Goal: Information Seeking & Learning: Learn about a topic

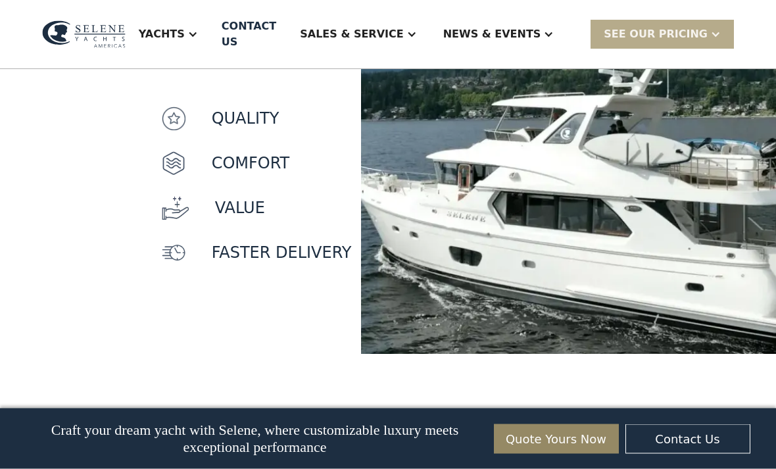
click at [185, 29] on div "Yachts" at bounding box center [162, 34] width 46 height 16
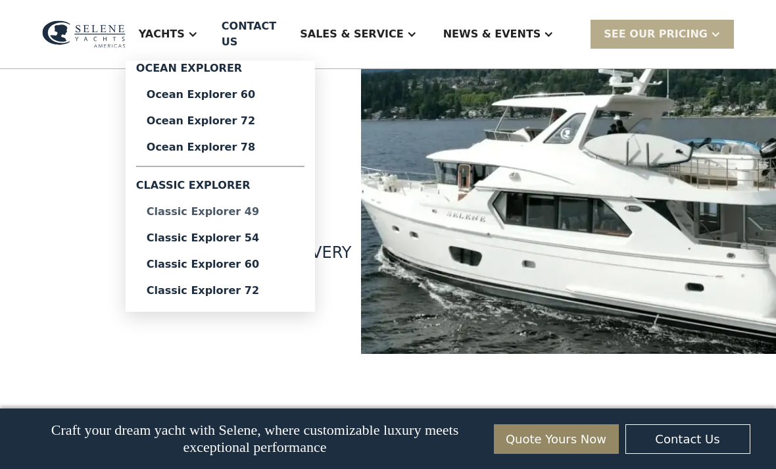
click at [228, 209] on div "Classic Explorer 49" at bounding box center [220, 211] width 147 height 11
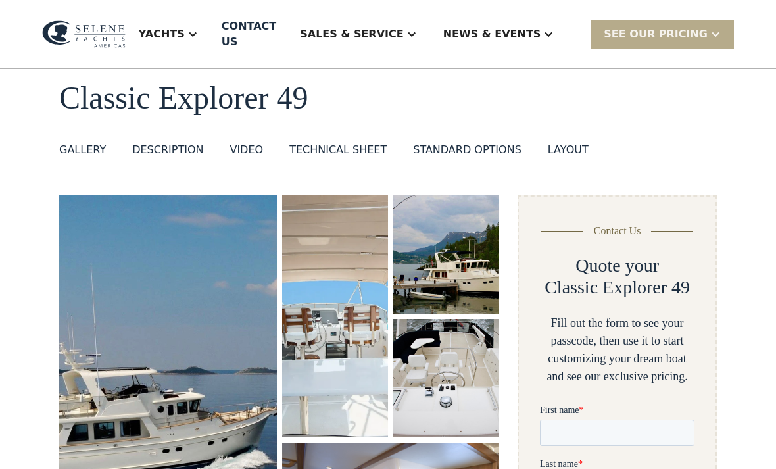
scroll to position [66, 0]
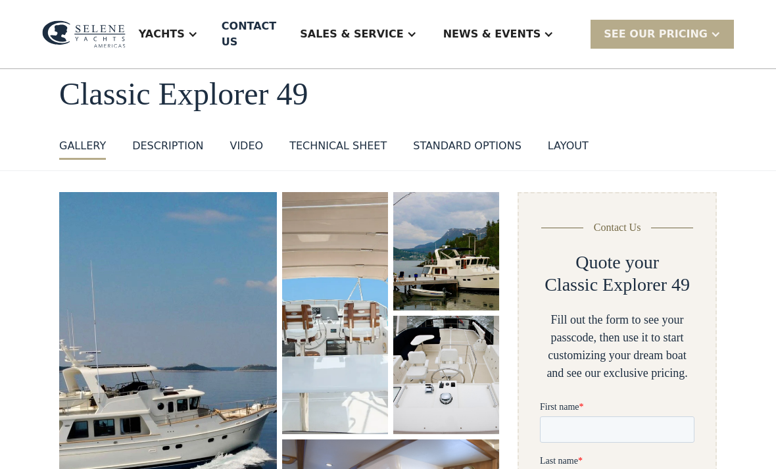
click at [139, 293] on img "open lightbox" at bounding box center [168, 394] width 218 height 404
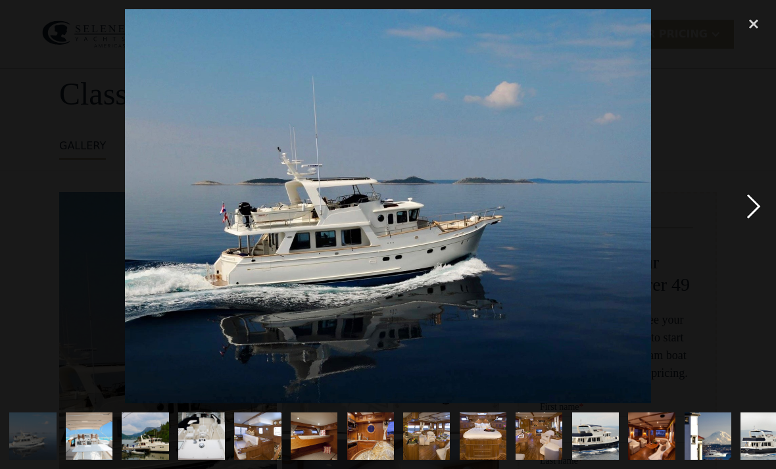
click at [754, 220] on div "next image" at bounding box center [753, 206] width 45 height 394
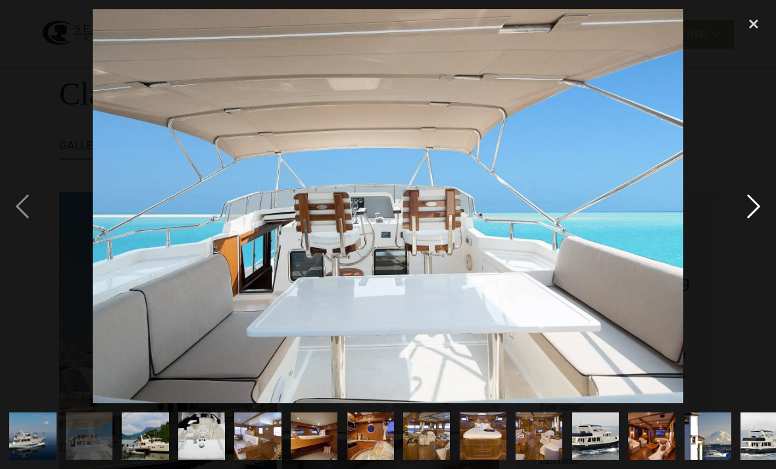
click at [753, 221] on div "next image" at bounding box center [753, 206] width 45 height 394
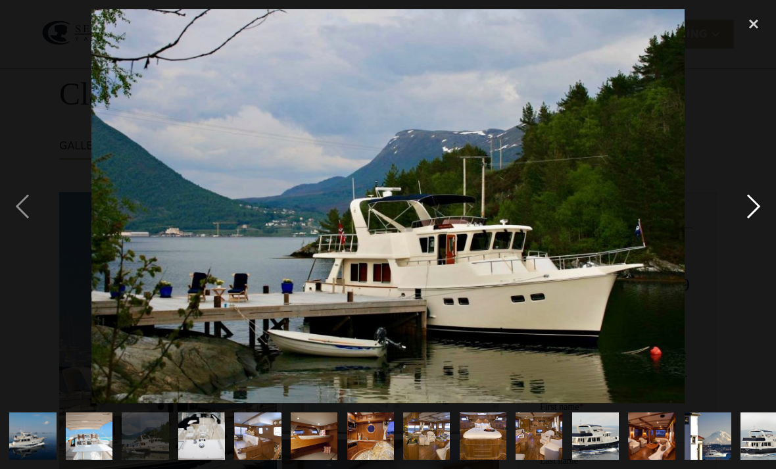
click at [750, 220] on div "next image" at bounding box center [753, 206] width 45 height 394
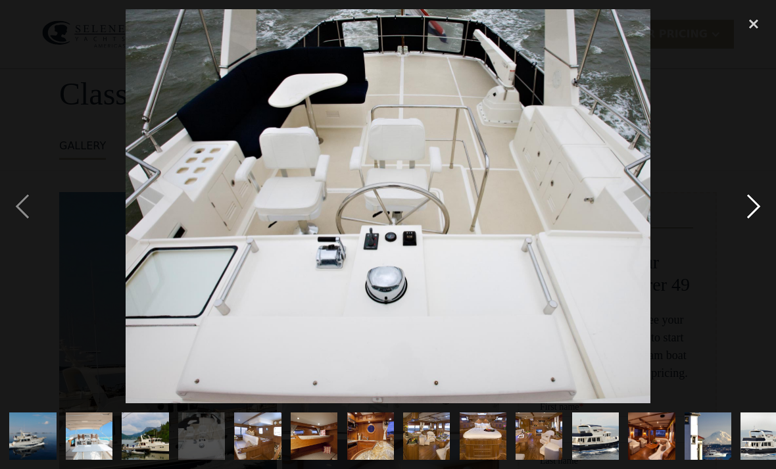
click at [750, 218] on div "next image" at bounding box center [753, 206] width 45 height 394
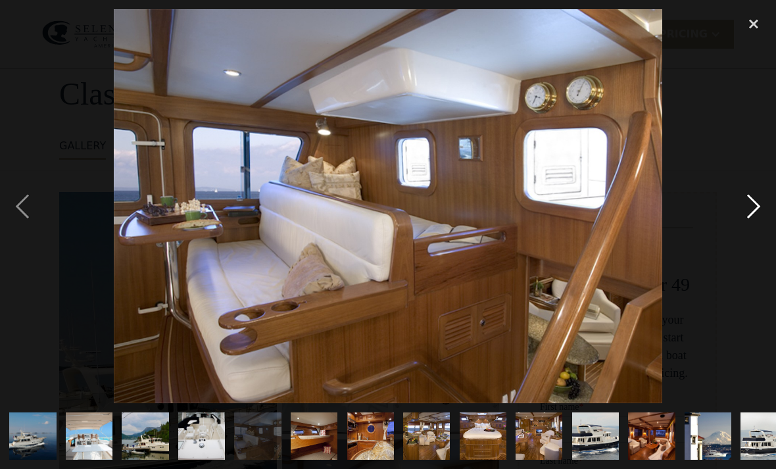
click at [752, 219] on div "next image" at bounding box center [753, 206] width 45 height 394
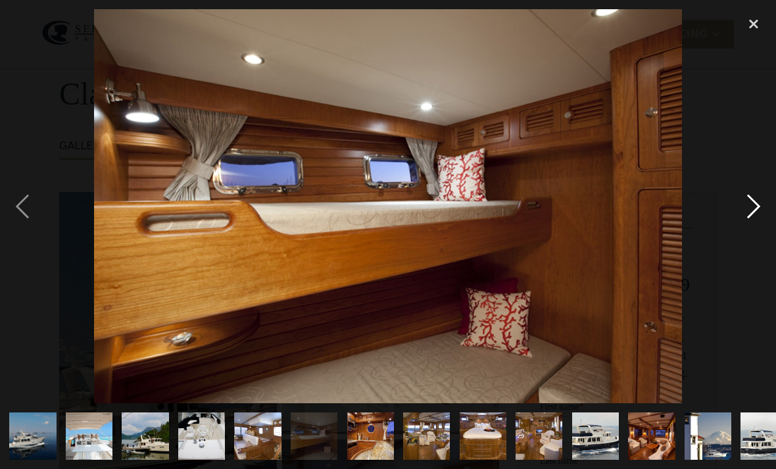
click at [755, 223] on div "next image" at bounding box center [753, 206] width 45 height 394
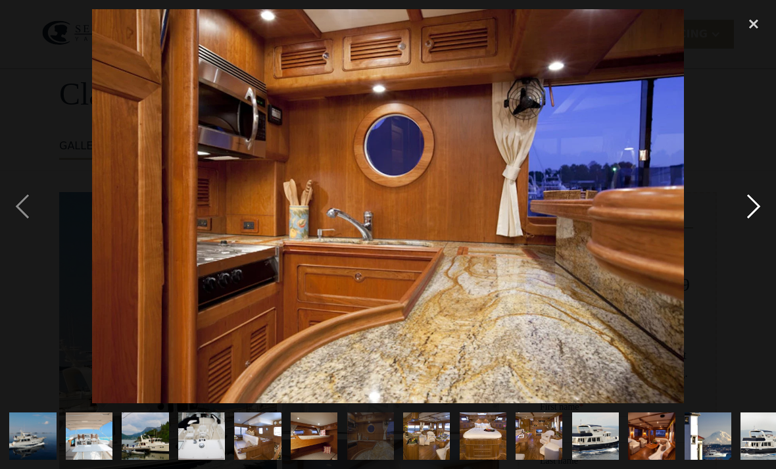
click at [751, 218] on div "next image" at bounding box center [753, 206] width 45 height 394
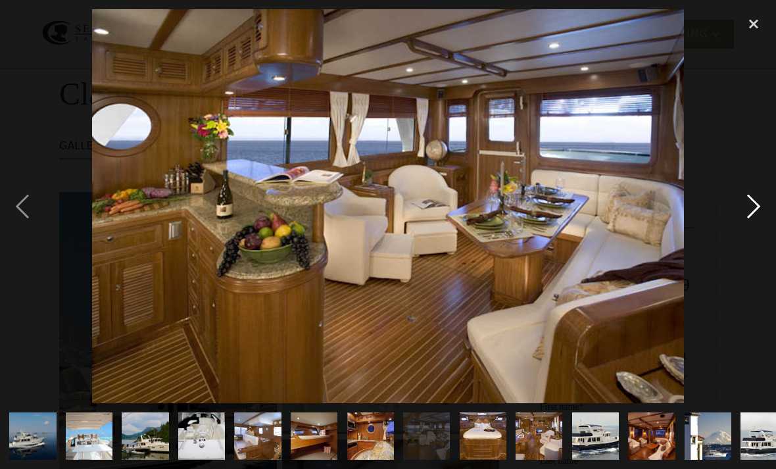
click at [750, 222] on div "next image" at bounding box center [753, 206] width 45 height 394
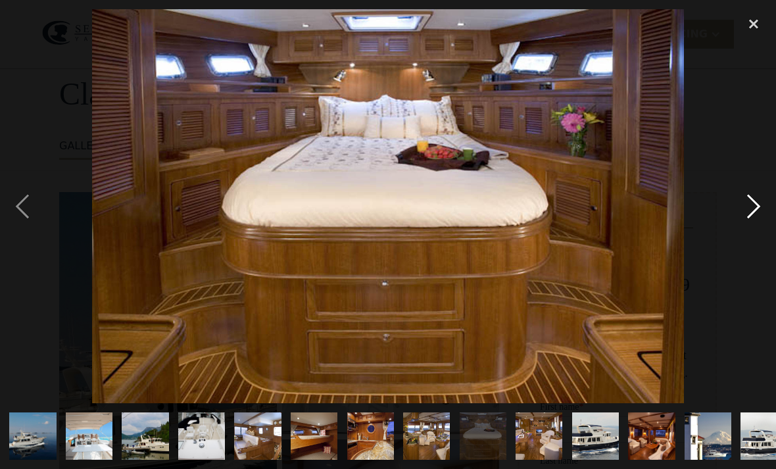
click at [748, 224] on div "next image" at bounding box center [753, 206] width 45 height 394
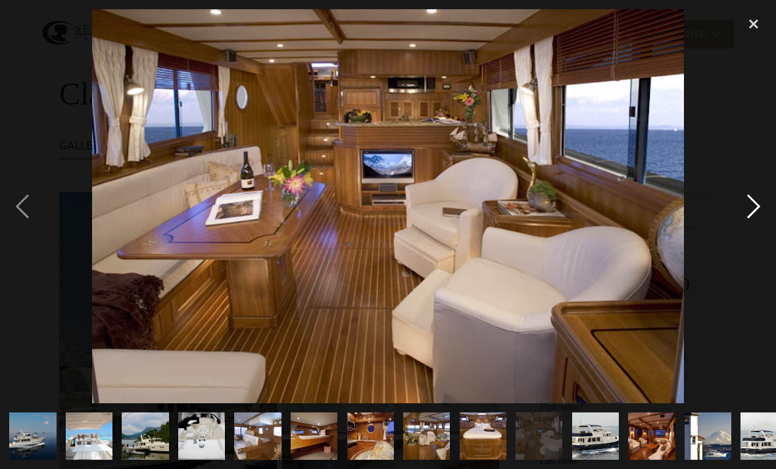
click at [750, 223] on div "next image" at bounding box center [753, 206] width 45 height 394
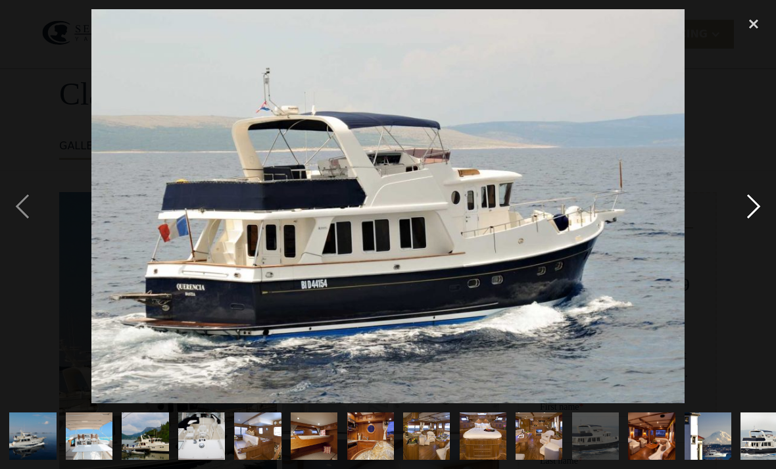
scroll to position [0, 0]
click at [750, 222] on div "next image" at bounding box center [753, 206] width 45 height 394
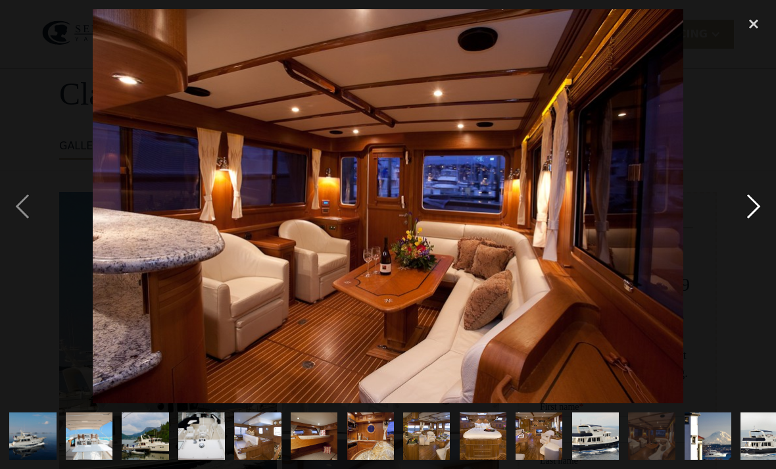
click at [753, 224] on div "next image" at bounding box center [753, 206] width 45 height 394
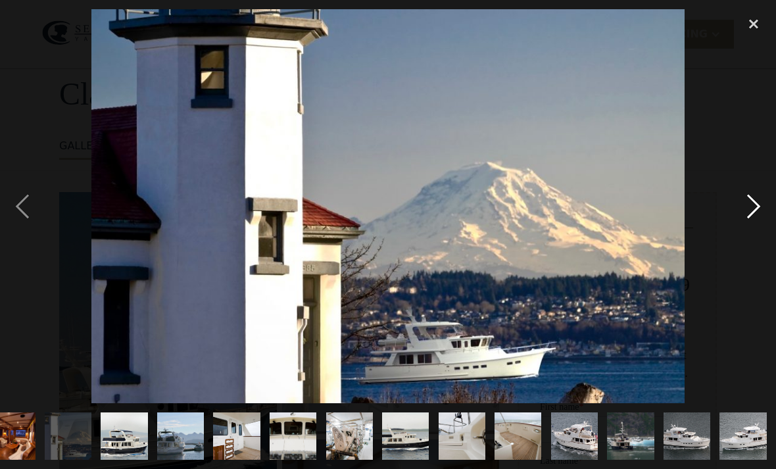
scroll to position [0, 740]
click at [752, 218] on div "next image" at bounding box center [753, 206] width 45 height 394
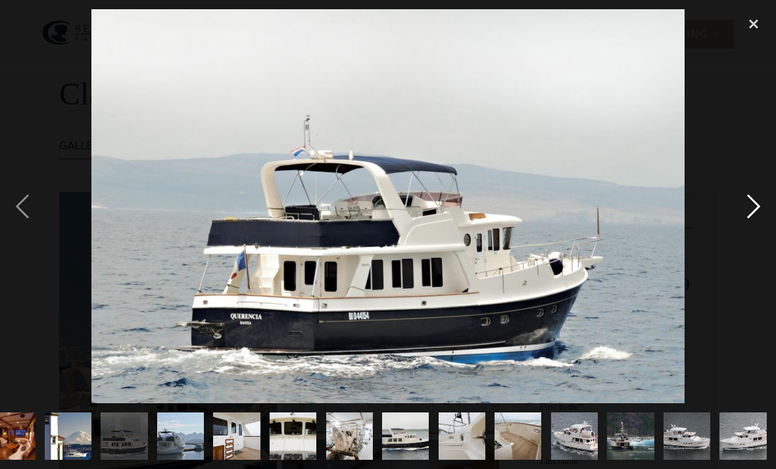
click at [751, 216] on div "next image" at bounding box center [753, 206] width 45 height 394
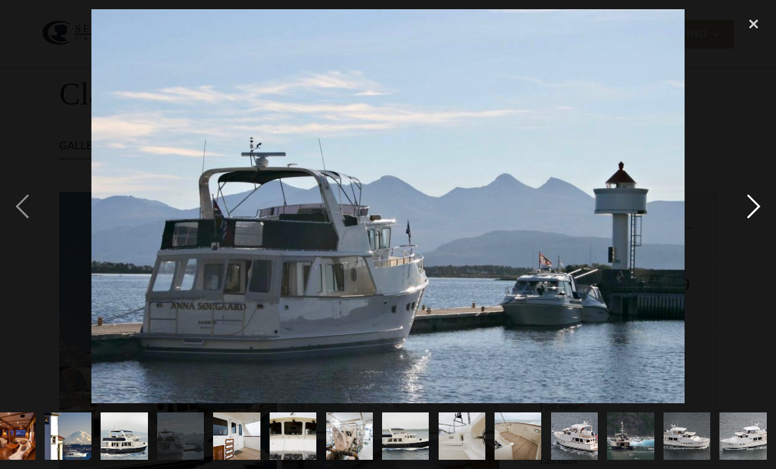
click at [749, 219] on div "next image" at bounding box center [753, 206] width 45 height 394
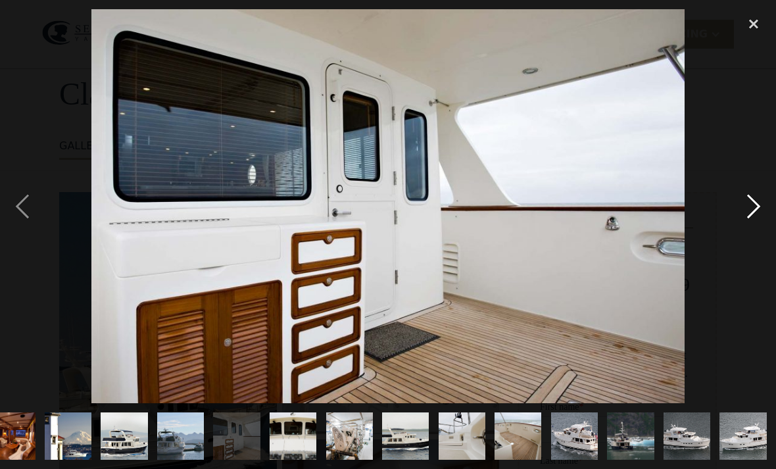
click at [754, 223] on div "next image" at bounding box center [753, 206] width 45 height 394
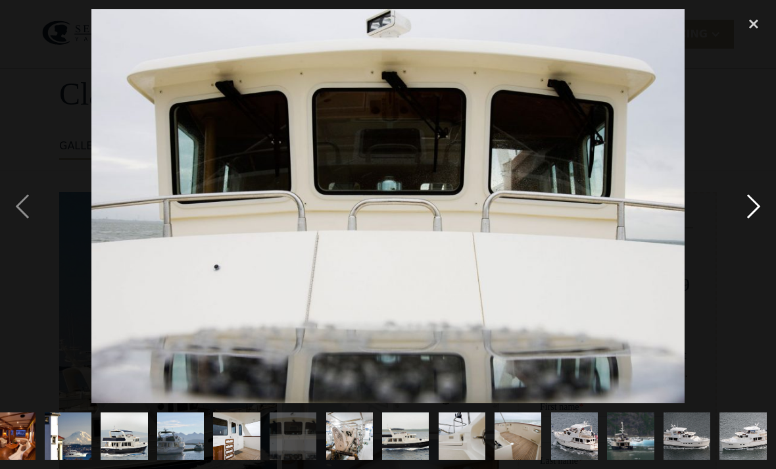
click at [752, 221] on div "next image" at bounding box center [753, 206] width 45 height 394
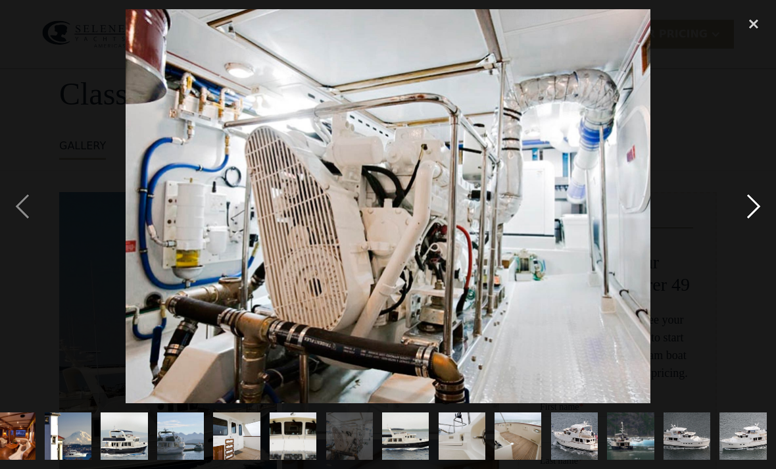
click at [754, 222] on div "next image" at bounding box center [753, 206] width 45 height 394
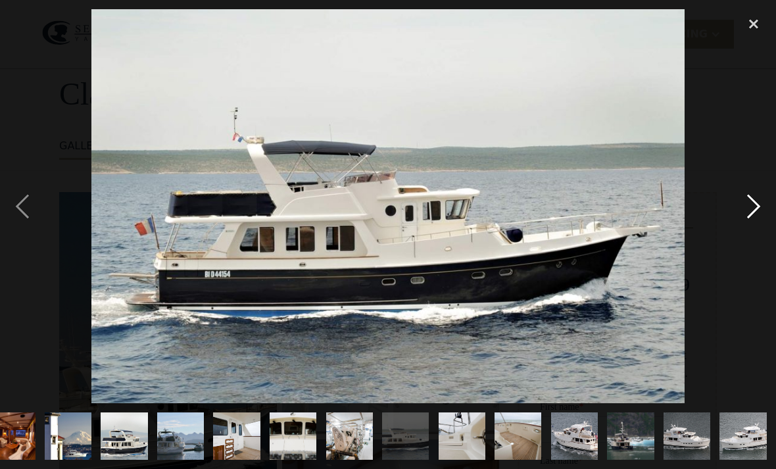
click at [750, 218] on div "next image" at bounding box center [753, 206] width 45 height 394
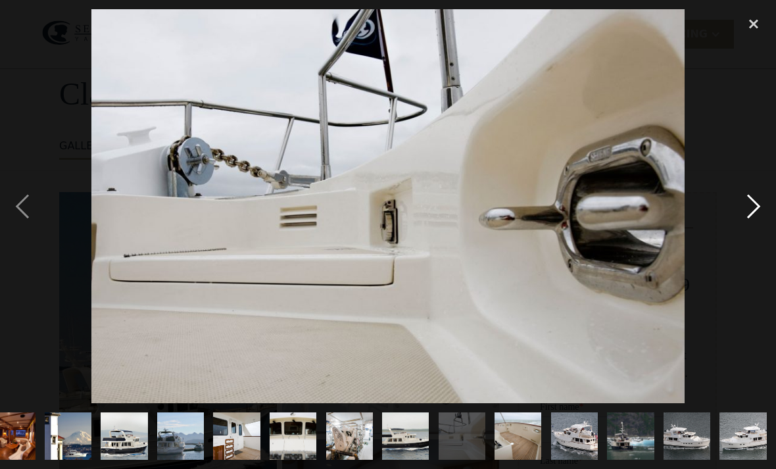
click at [753, 220] on div "next image" at bounding box center [753, 206] width 45 height 394
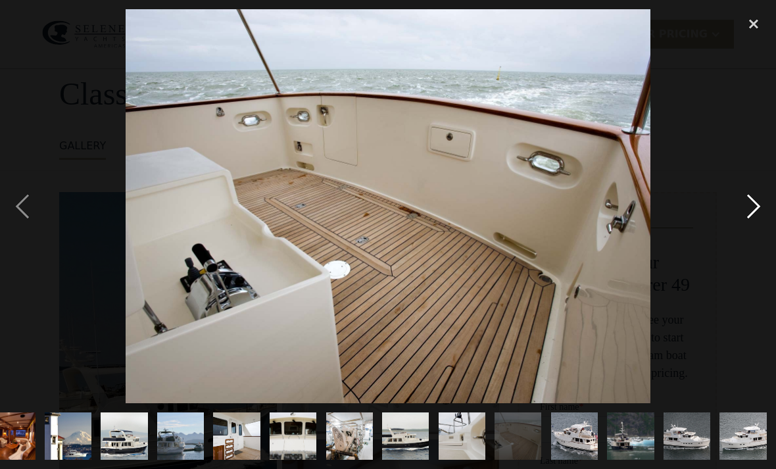
click at [752, 220] on div "next image" at bounding box center [753, 206] width 45 height 394
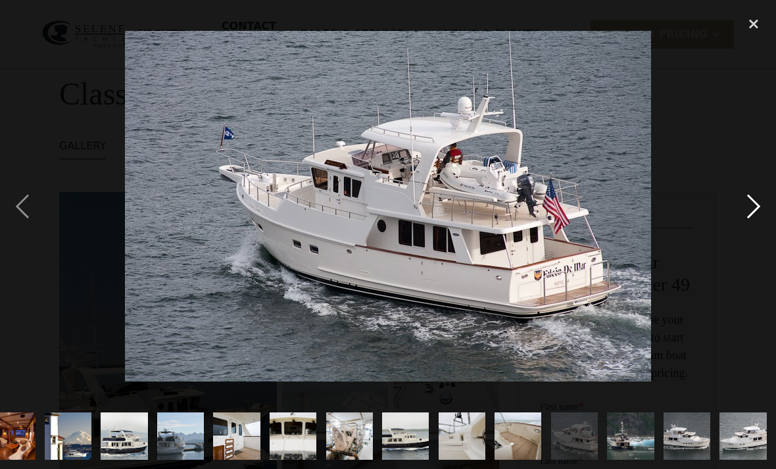
click at [750, 222] on div "next image" at bounding box center [753, 206] width 45 height 394
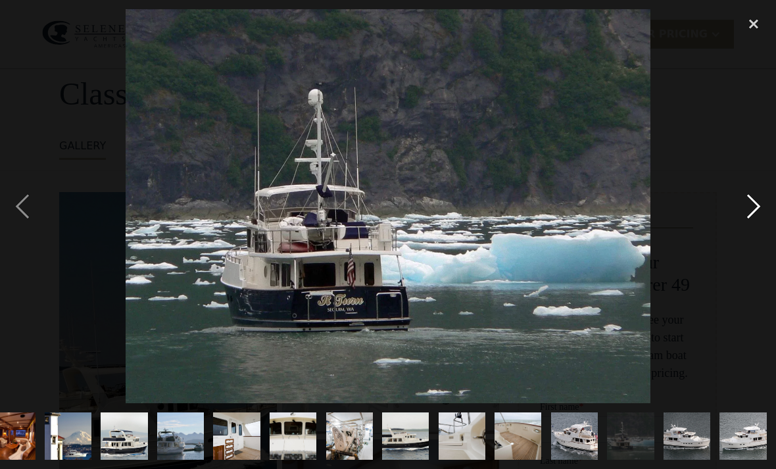
click at [748, 222] on div "next image" at bounding box center [753, 206] width 45 height 394
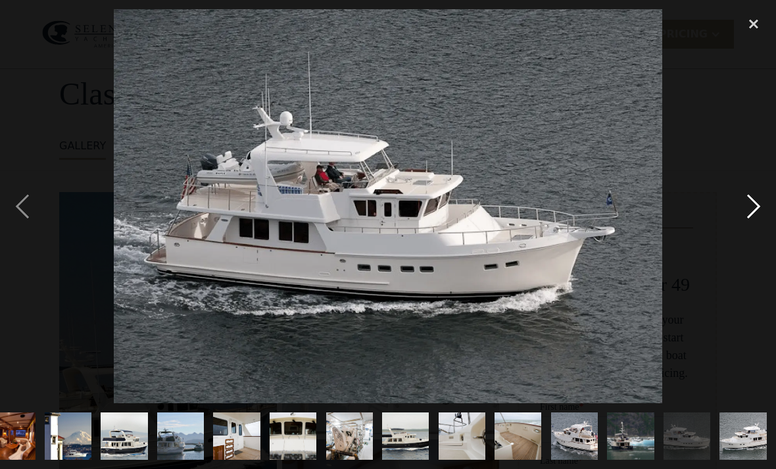
click at [748, 222] on div "next image" at bounding box center [753, 206] width 45 height 394
click at [748, 224] on div "next image" at bounding box center [753, 206] width 45 height 394
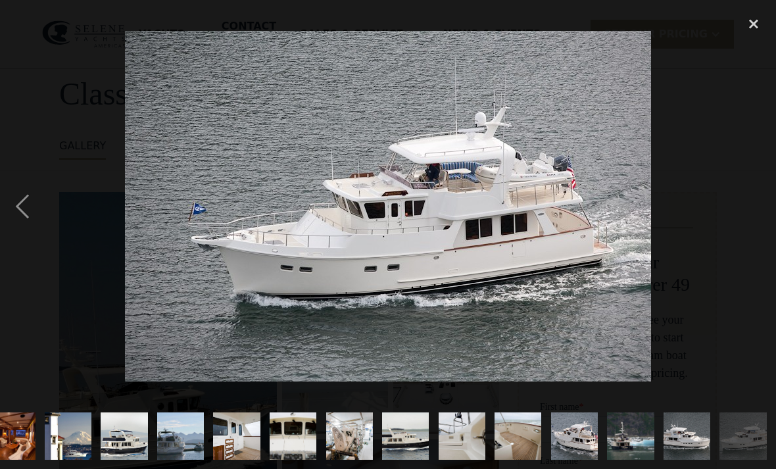
click at [748, 225] on div "next image" at bounding box center [753, 206] width 45 height 394
click at [748, 224] on div "next image" at bounding box center [753, 206] width 45 height 394
click at [746, 222] on div "next image" at bounding box center [753, 206] width 45 height 394
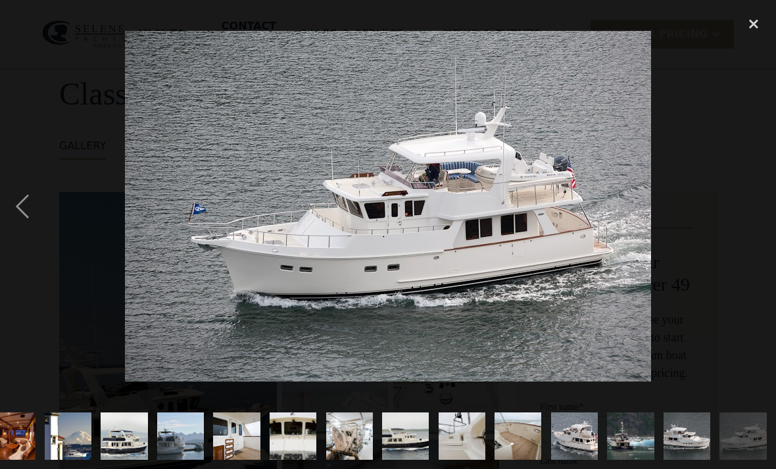
click at [618, 459] on img "show item 23 of 25" at bounding box center [630, 435] width 62 height 47
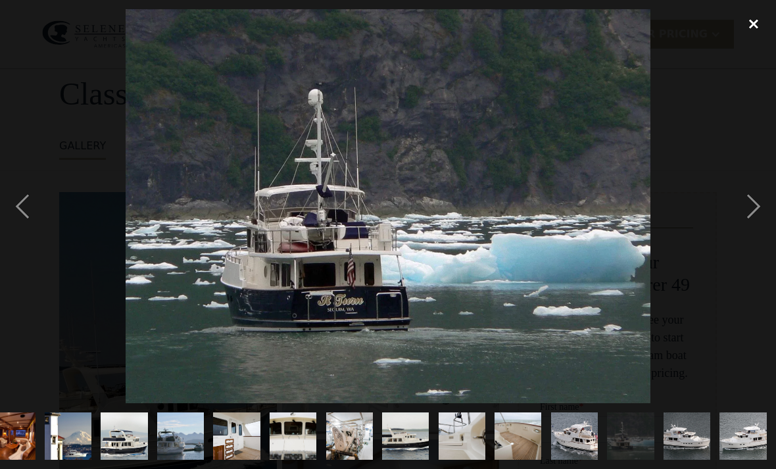
click at [749, 24] on div "close lightbox" at bounding box center [753, 23] width 45 height 29
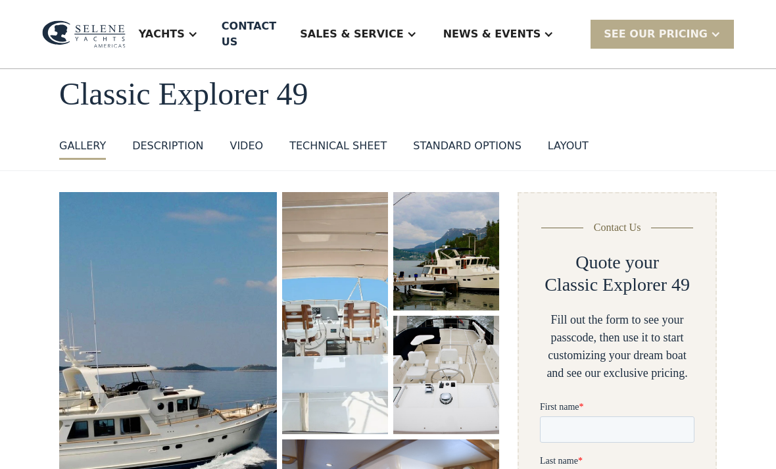
scroll to position [0, 0]
click at [185, 32] on div "Yachts" at bounding box center [162, 34] width 46 height 16
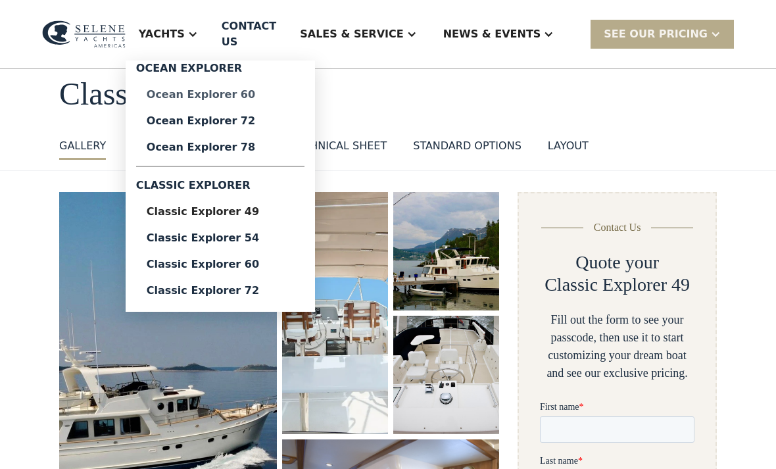
click at [216, 90] on div "Ocean Explorer 60" at bounding box center [220, 94] width 147 height 11
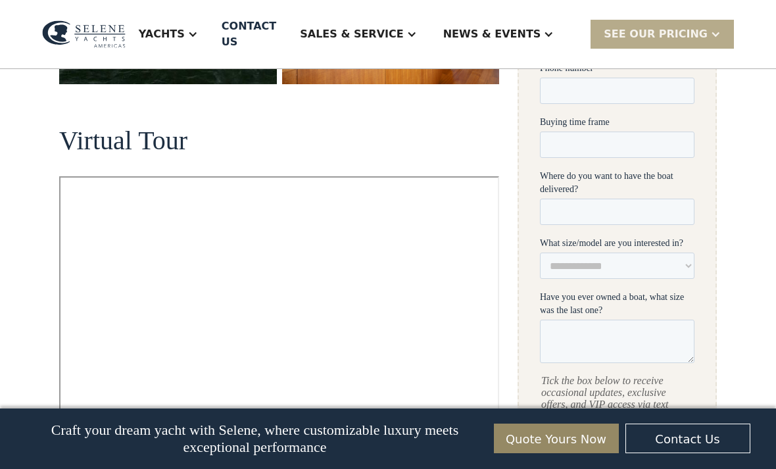
scroll to position [539, 0]
